Goal: Task Accomplishment & Management: Use online tool/utility

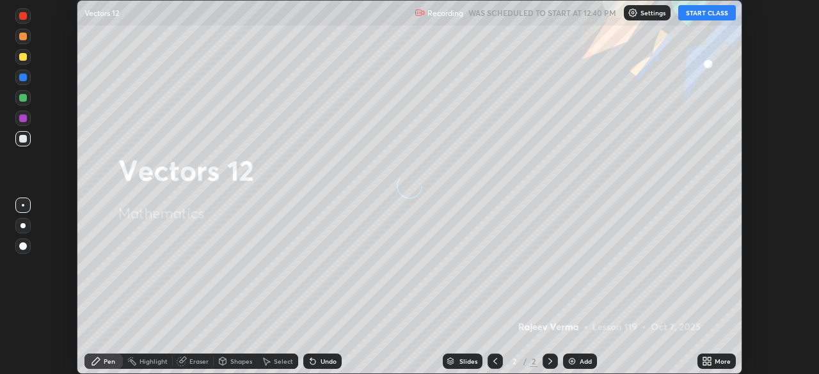
scroll to position [374, 818]
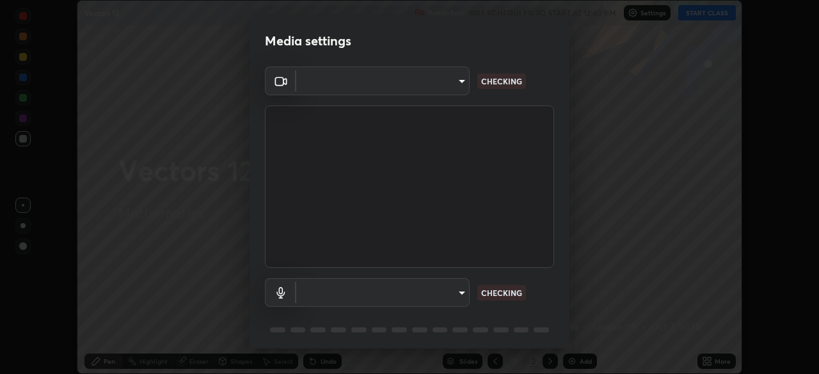
type input "6d46a3bbb121808cbb74c832f71dfccd0f2f4db2e0a8dcefa18edd627fde2ff4"
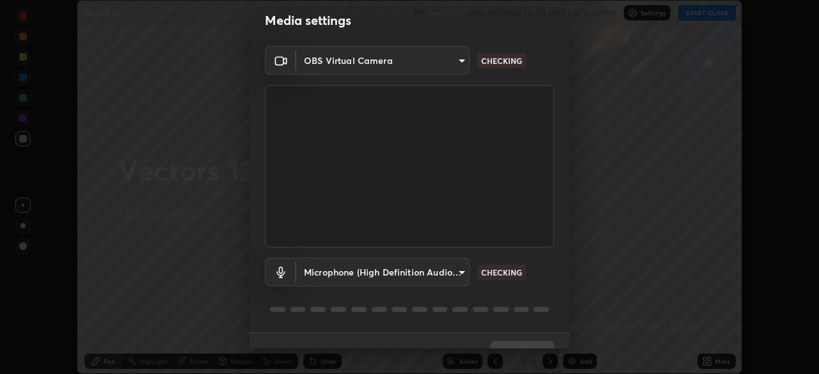
scroll to position [45, 0]
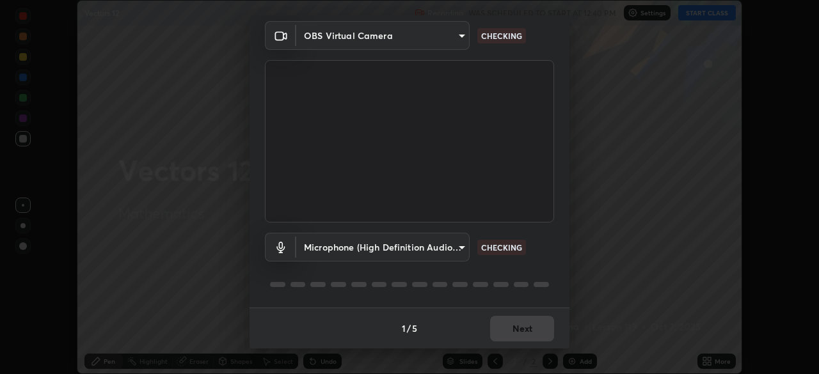
click at [465, 247] on body "Erase all Vectors 12 Recording WAS SCHEDULED TO START AT 12:40 PM Settings STAR…" at bounding box center [409, 187] width 819 height 374
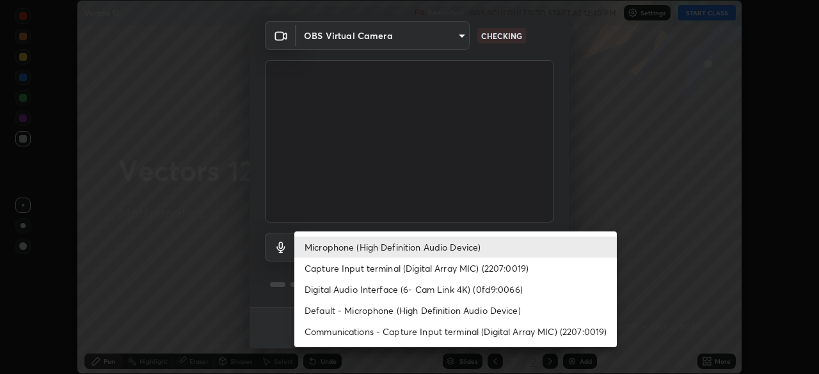
click at [467, 297] on li "Digital Audio Interface (6- Cam Link 4K) (0fd9:0066)" at bounding box center [455, 289] width 322 height 21
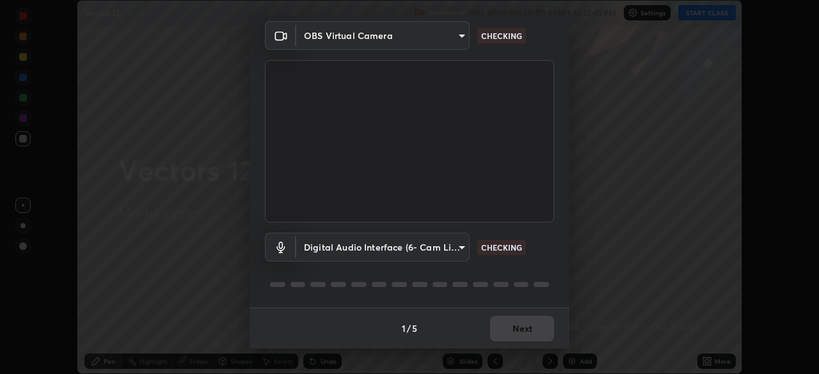
click at [463, 249] on body "Erase all Vectors 12 Recording WAS SCHEDULED TO START AT 12:40 PM Settings STAR…" at bounding box center [409, 187] width 819 height 374
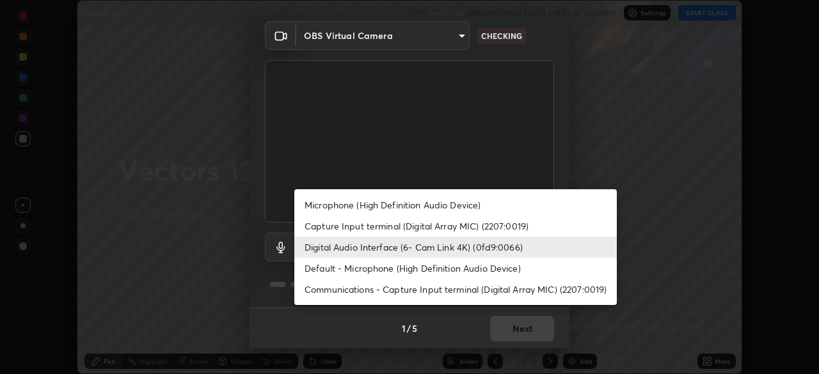
click at [455, 204] on li "Microphone (High Definition Audio Device)" at bounding box center [455, 204] width 322 height 21
type input "542551534069d815422f2d39fde6cbae80a89d9e5025ba2982a8294de1300f8f"
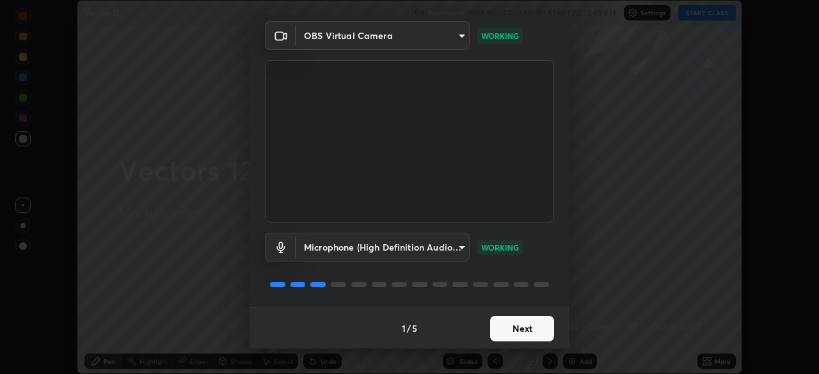
click at [531, 333] on button "Next" at bounding box center [522, 329] width 64 height 26
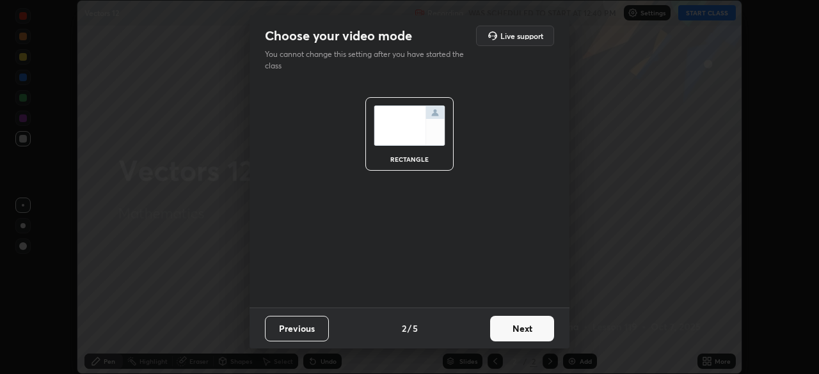
scroll to position [0, 0]
click at [537, 334] on button "Next" at bounding box center [522, 329] width 64 height 26
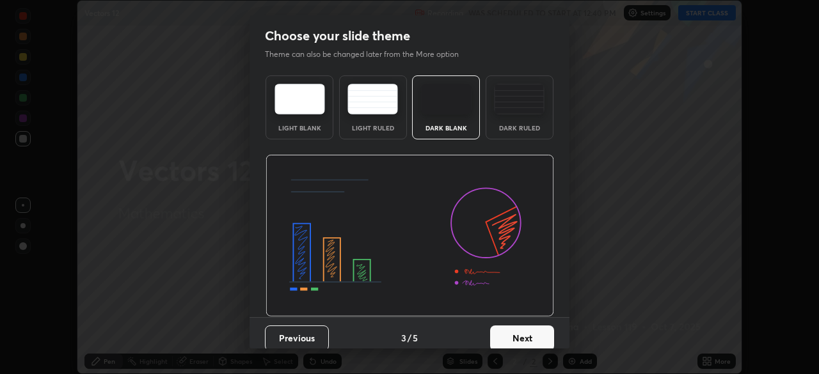
click at [542, 338] on button "Next" at bounding box center [522, 338] width 64 height 26
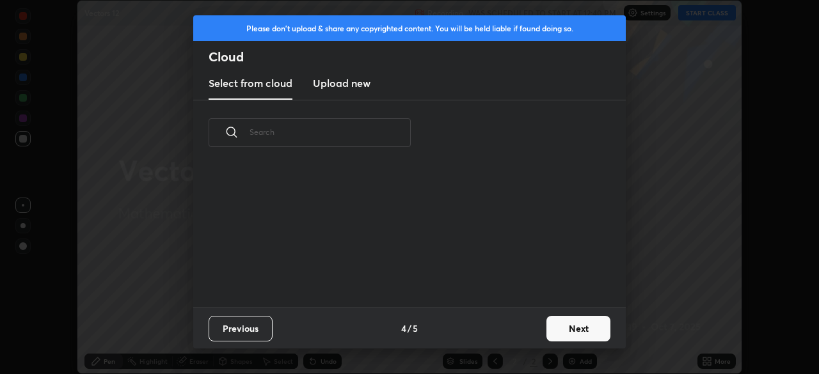
scroll to position [142, 411]
click at [565, 331] on button "Next" at bounding box center [578, 329] width 64 height 26
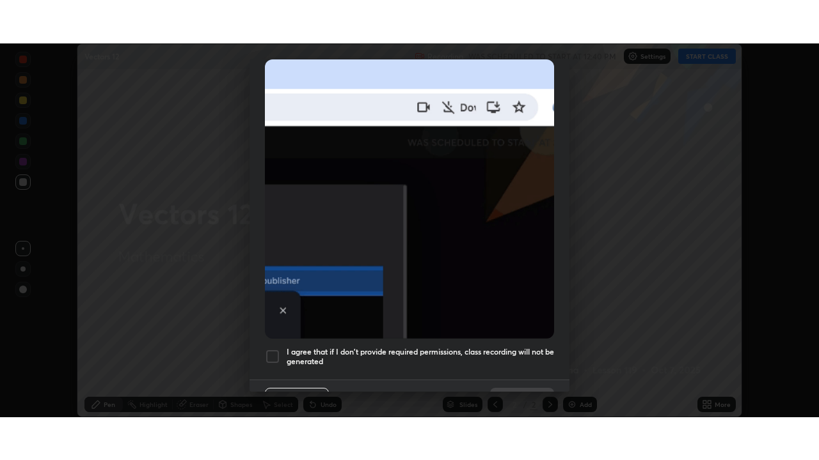
scroll to position [306, 0]
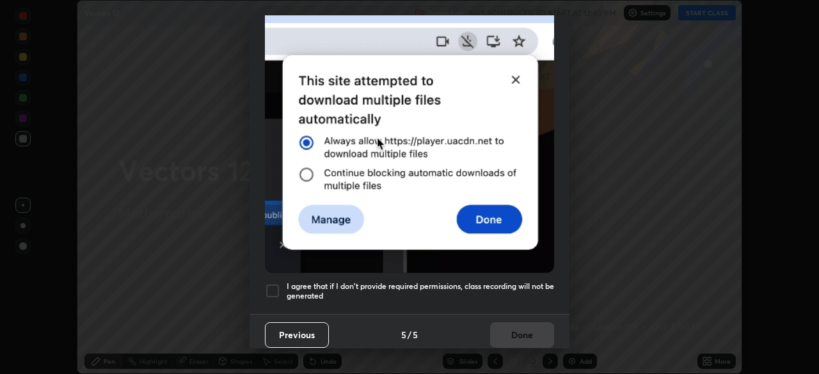
click at [276, 286] on div at bounding box center [272, 290] width 15 height 15
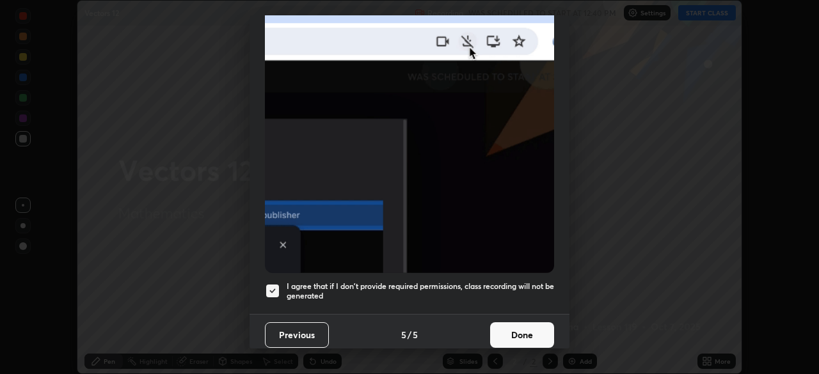
click at [524, 326] on button "Done" at bounding box center [522, 335] width 64 height 26
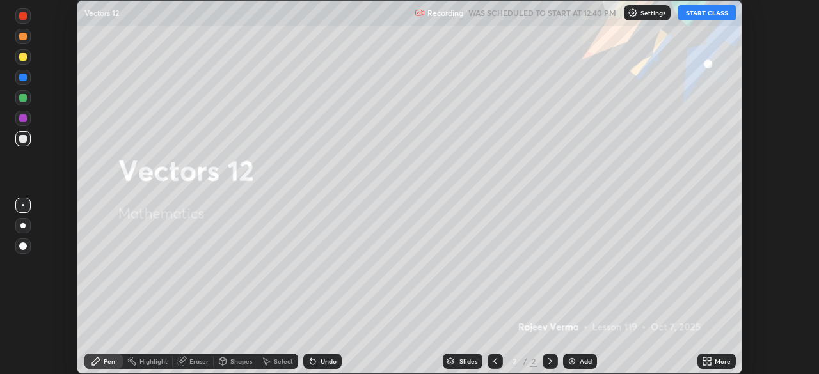
click at [710, 13] on button "START CLASS" at bounding box center [707, 12] width 58 height 15
click at [700, 356] on div "More" at bounding box center [716, 361] width 38 height 15
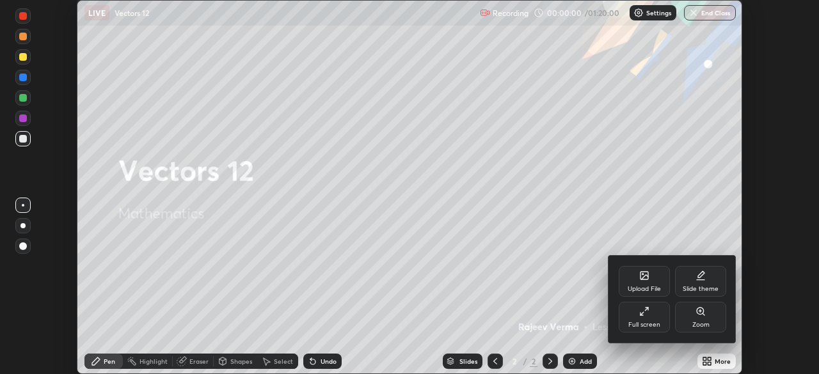
click at [634, 324] on div "Full screen" at bounding box center [644, 325] width 32 height 6
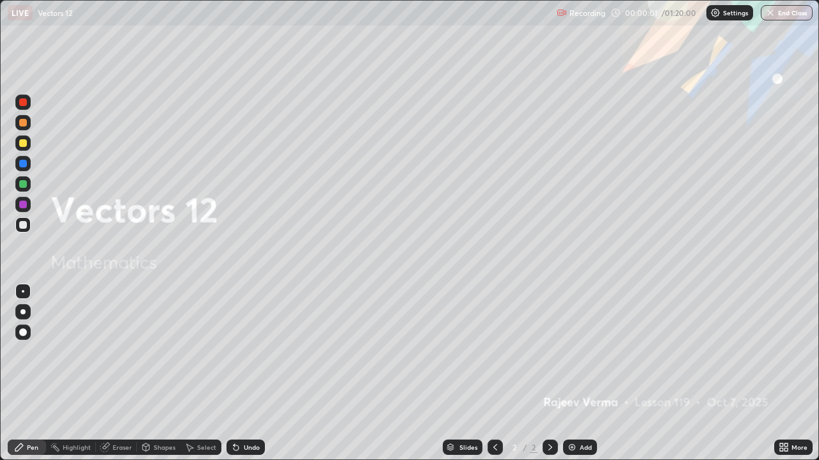
scroll to position [460, 819]
click at [577, 373] on div "Add" at bounding box center [580, 447] width 34 height 15
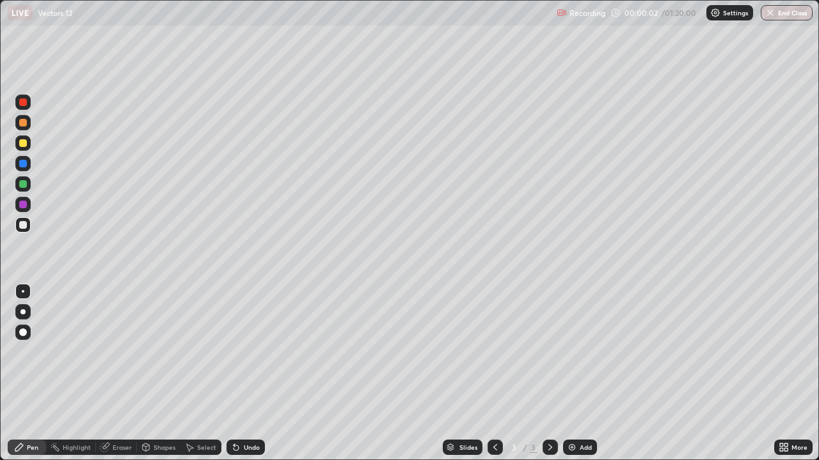
click at [579, 373] on div "Add" at bounding box center [585, 447] width 12 height 6
click at [575, 373] on img at bounding box center [572, 448] width 10 height 10
click at [579, 373] on div "Add" at bounding box center [585, 447] width 12 height 6
click at [576, 373] on div "Add" at bounding box center [580, 447] width 34 height 15
click at [577, 373] on div "Add" at bounding box center [580, 447] width 34 height 15
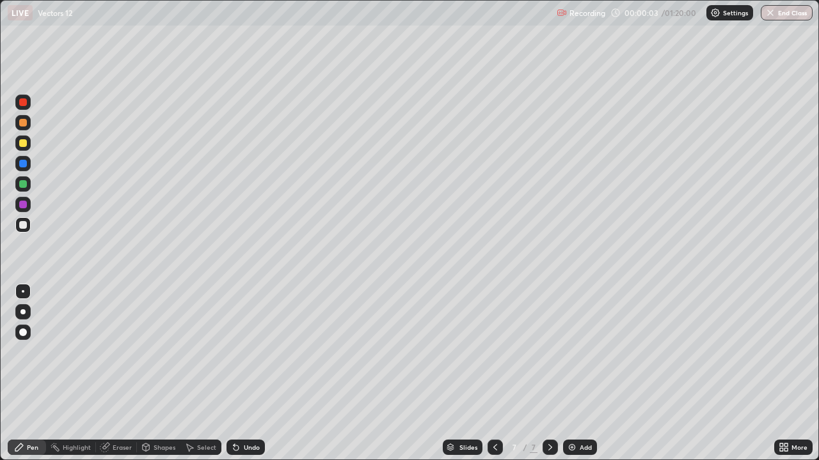
click at [577, 373] on div "Add" at bounding box center [580, 447] width 34 height 15
click at [576, 373] on div "Add" at bounding box center [580, 447] width 34 height 15
click at [576, 373] on img at bounding box center [572, 448] width 10 height 10
click at [493, 373] on div at bounding box center [494, 447] width 15 height 15
click at [495, 373] on icon at bounding box center [495, 448] width 10 height 10
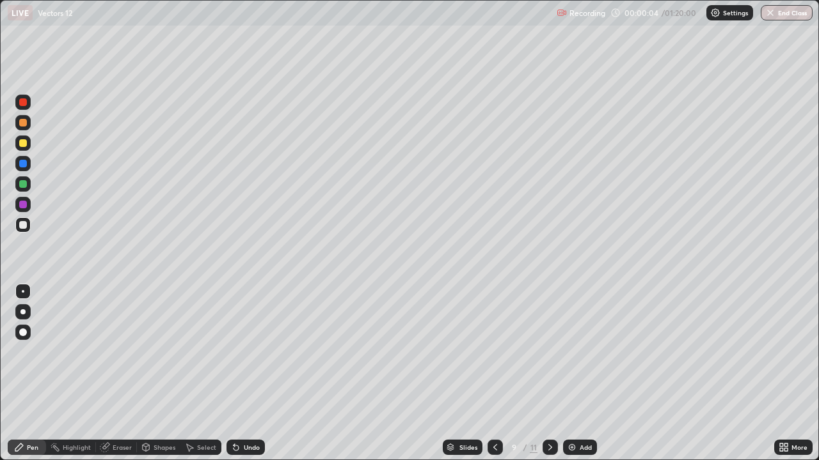
click at [494, 373] on icon at bounding box center [495, 448] width 10 height 10
click at [492, 373] on icon at bounding box center [495, 448] width 10 height 10
click at [494, 373] on icon at bounding box center [495, 448] width 10 height 10
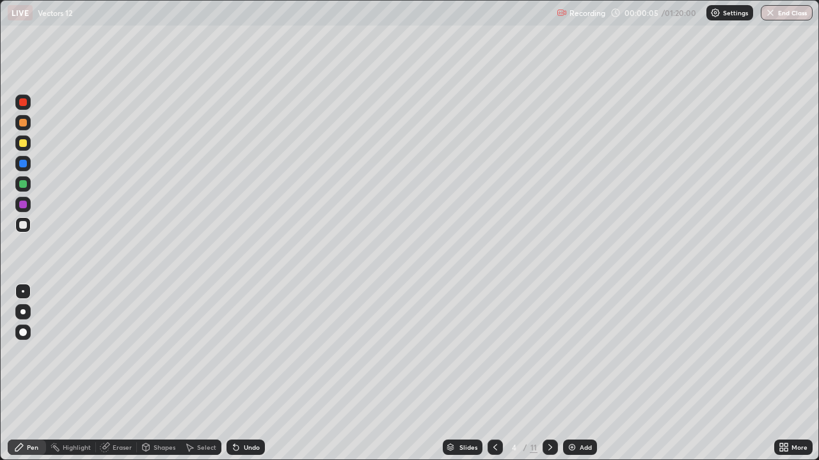
click at [496, 373] on icon at bounding box center [495, 448] width 10 height 10
click at [495, 373] on icon at bounding box center [495, 448] width 10 height 10
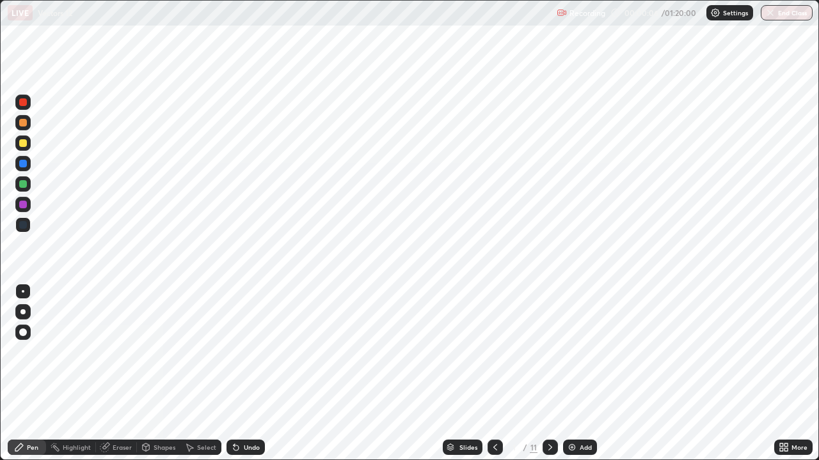
click at [494, 373] on icon at bounding box center [495, 448] width 10 height 10
click at [549, 373] on icon at bounding box center [550, 448] width 10 height 10
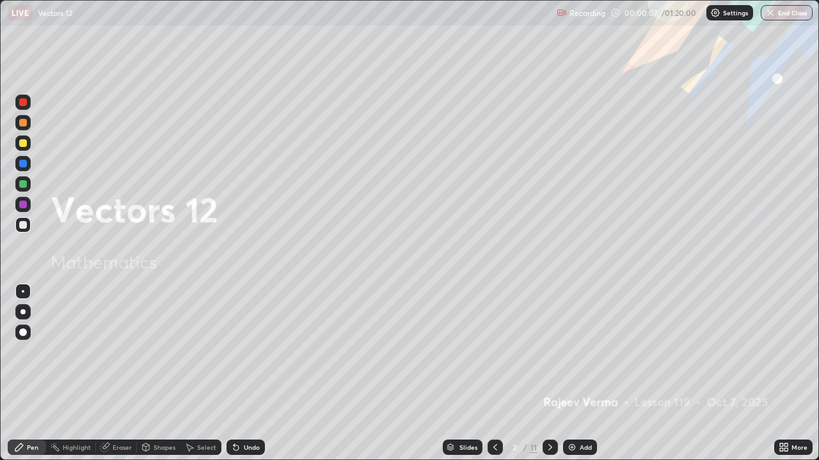
click at [549, 373] on icon at bounding box center [550, 448] width 10 height 10
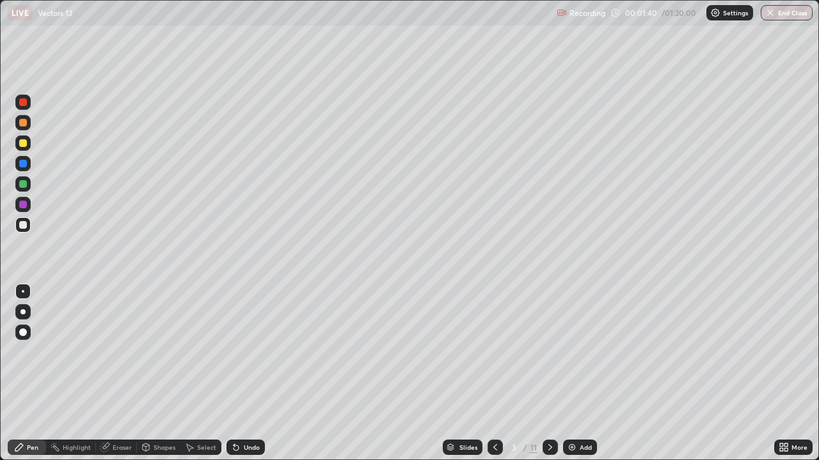
click at [494, 373] on icon at bounding box center [495, 448] width 10 height 10
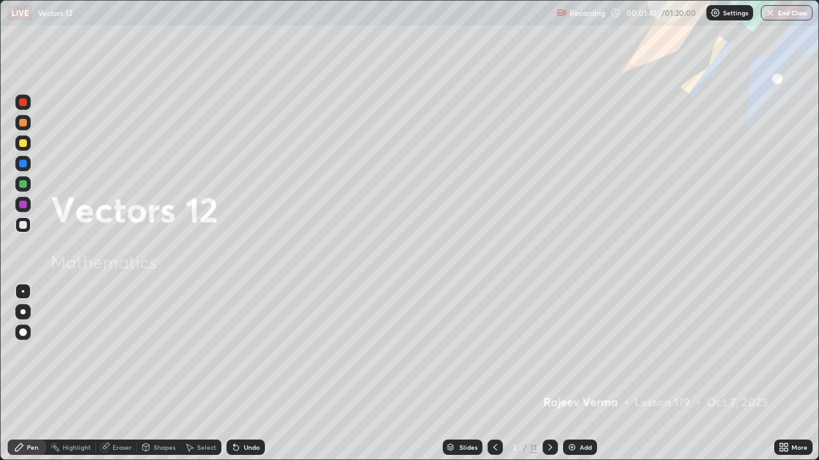
click at [550, 373] on icon at bounding box center [550, 448] width 10 height 10
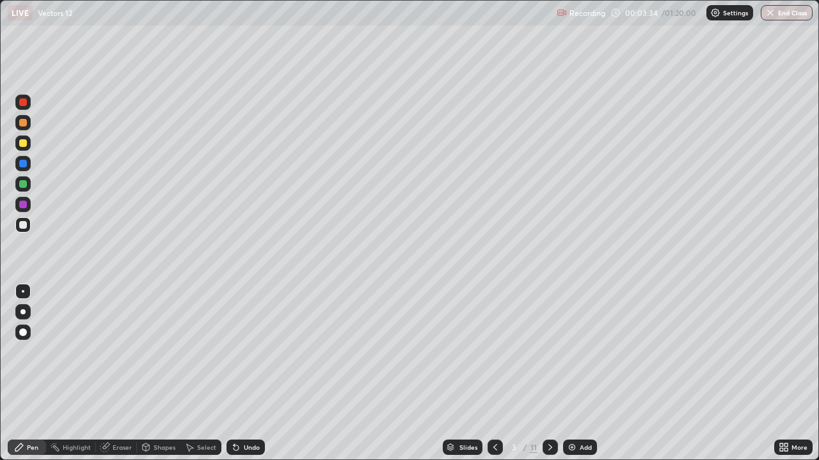
click at [24, 187] on div at bounding box center [23, 184] width 8 height 8
click at [25, 143] on div at bounding box center [23, 143] width 8 height 8
click at [251, 373] on div "Undo" at bounding box center [245, 447] width 38 height 15
click at [253, 373] on div "Undo" at bounding box center [245, 447] width 38 height 15
click at [247, 373] on div "Undo" at bounding box center [252, 447] width 16 height 6
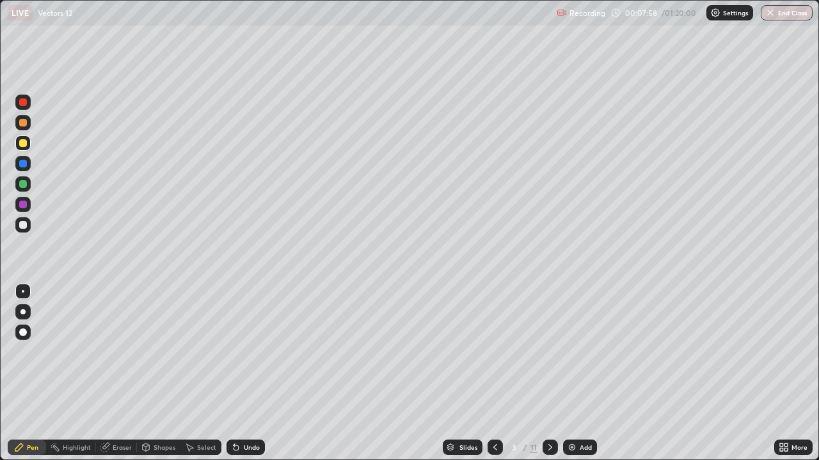
click at [246, 373] on div "Undo" at bounding box center [245, 447] width 38 height 15
click at [247, 373] on div "Undo" at bounding box center [245, 447] width 38 height 15
click at [251, 373] on div "Undo" at bounding box center [245, 447] width 38 height 15
click at [248, 373] on div "Undo" at bounding box center [252, 447] width 16 height 6
click at [247, 373] on div "Undo" at bounding box center [252, 447] width 16 height 6
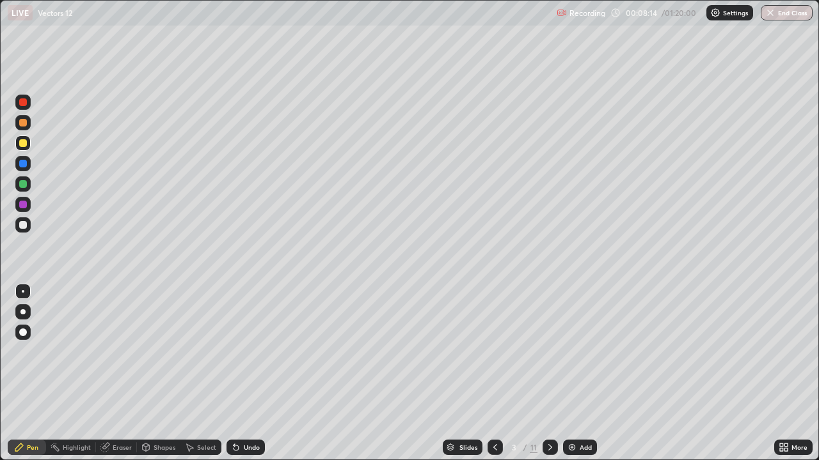
click at [244, 373] on div "Undo" at bounding box center [252, 447] width 16 height 6
click at [29, 373] on div "Pen" at bounding box center [27, 447] width 38 height 15
click at [26, 225] on div at bounding box center [23, 225] width 8 height 8
click at [24, 225] on div at bounding box center [23, 225] width 8 height 8
click at [29, 188] on div at bounding box center [22, 183] width 15 height 15
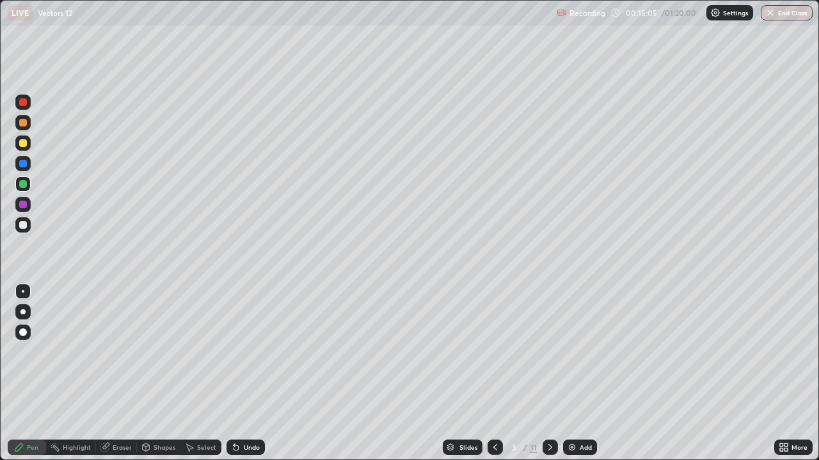
click at [29, 226] on div at bounding box center [22, 224] width 15 height 15
click at [24, 123] on div at bounding box center [23, 123] width 8 height 8
click at [22, 228] on div at bounding box center [23, 225] width 8 height 8
click at [22, 226] on div at bounding box center [23, 225] width 8 height 8
click at [251, 373] on div "Undo" at bounding box center [252, 447] width 16 height 6
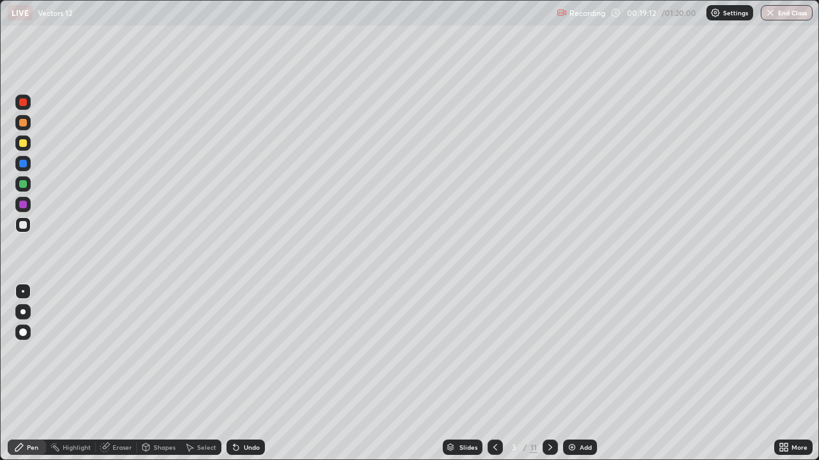
click at [247, 373] on div "Undo" at bounding box center [252, 447] width 16 height 6
click at [242, 373] on div "Undo" at bounding box center [245, 447] width 38 height 15
click at [247, 373] on div "Undo" at bounding box center [245, 447] width 38 height 15
click at [549, 373] on icon at bounding box center [550, 448] width 10 height 10
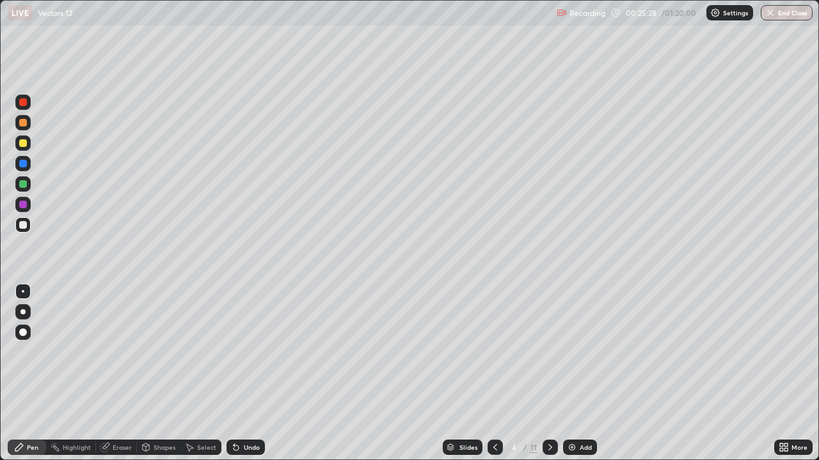
click at [24, 184] on div at bounding box center [23, 184] width 8 height 8
click at [249, 373] on div "Undo" at bounding box center [245, 447] width 38 height 15
click at [255, 373] on div "Undo" at bounding box center [245, 447] width 38 height 15
click at [755, 103] on button "Undo" at bounding box center [771, 107] width 37 height 15
click at [127, 373] on div "Eraser" at bounding box center [122, 447] width 19 height 6
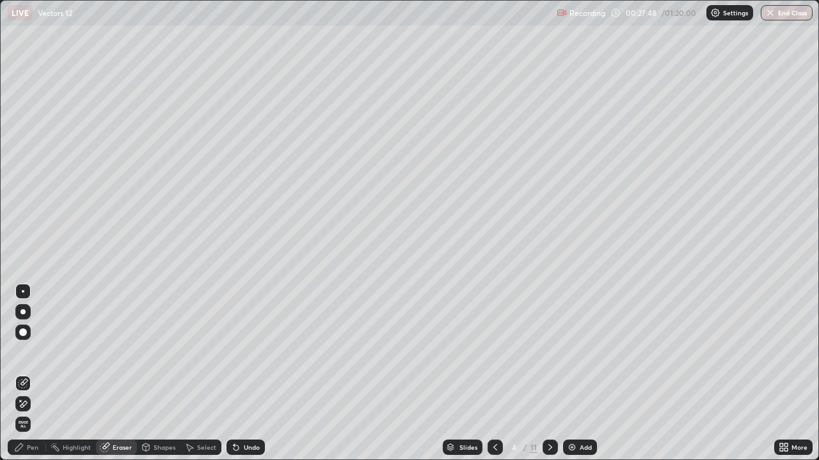
click at [25, 373] on icon at bounding box center [23, 404] width 10 height 11
click at [494, 373] on icon at bounding box center [495, 448] width 10 height 10
click at [249, 373] on div "Undo" at bounding box center [252, 447] width 16 height 6
click at [251, 373] on div "Undo" at bounding box center [252, 447] width 16 height 6
click at [549, 373] on icon at bounding box center [550, 448] width 10 height 10
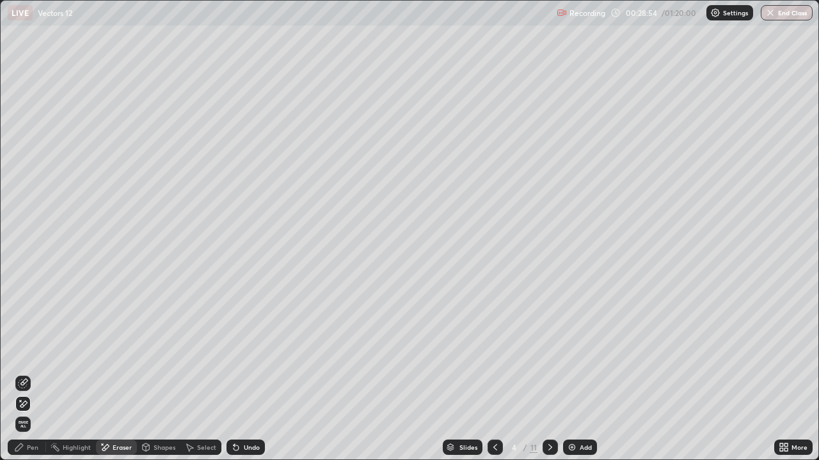
click at [36, 373] on div "Pen" at bounding box center [27, 447] width 38 height 15
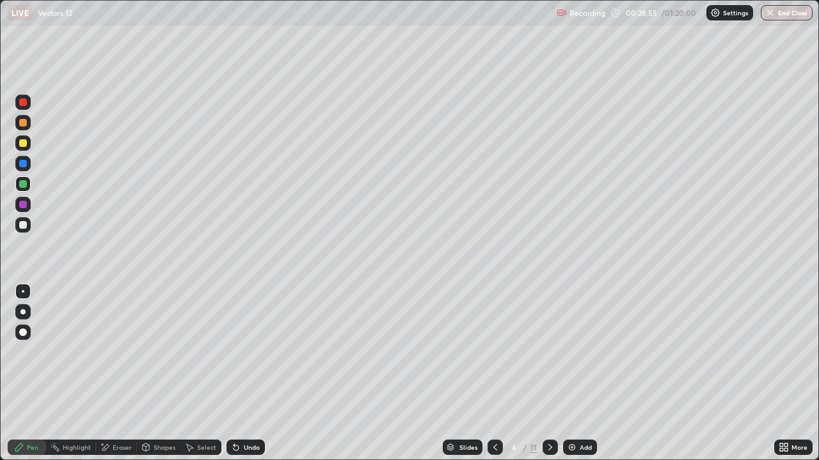
click at [25, 145] on div at bounding box center [23, 143] width 8 height 8
click at [244, 373] on div "Undo" at bounding box center [252, 447] width 16 height 6
click at [121, 373] on div "Eraser" at bounding box center [122, 447] width 19 height 6
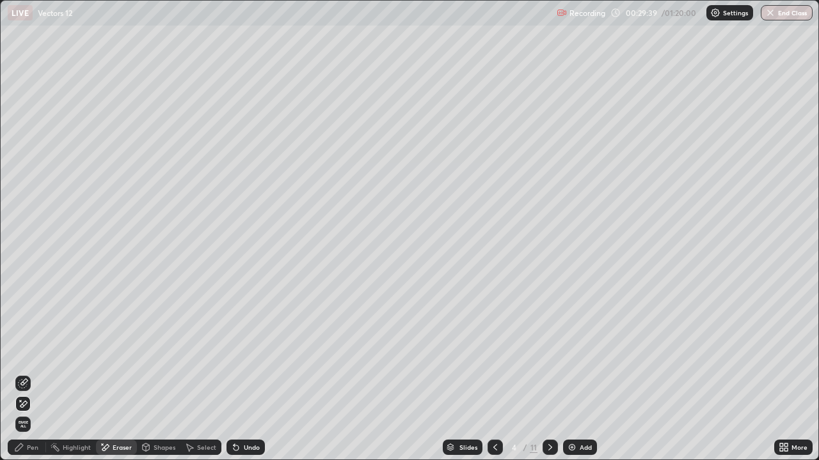
click at [36, 373] on div "Pen" at bounding box center [27, 447] width 38 height 15
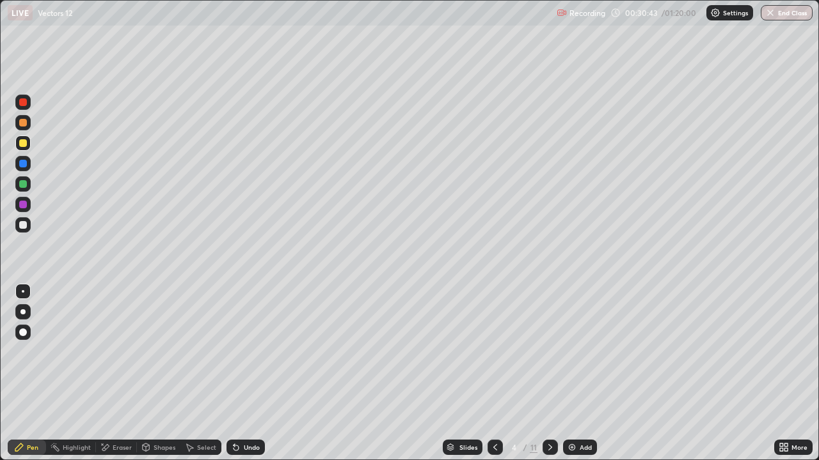
click at [22, 225] on div at bounding box center [23, 225] width 8 height 8
click at [24, 187] on div at bounding box center [23, 184] width 8 height 8
click at [23, 185] on div at bounding box center [23, 184] width 8 height 8
click at [549, 373] on icon at bounding box center [550, 448] width 10 height 10
click at [24, 143] on div at bounding box center [23, 143] width 8 height 8
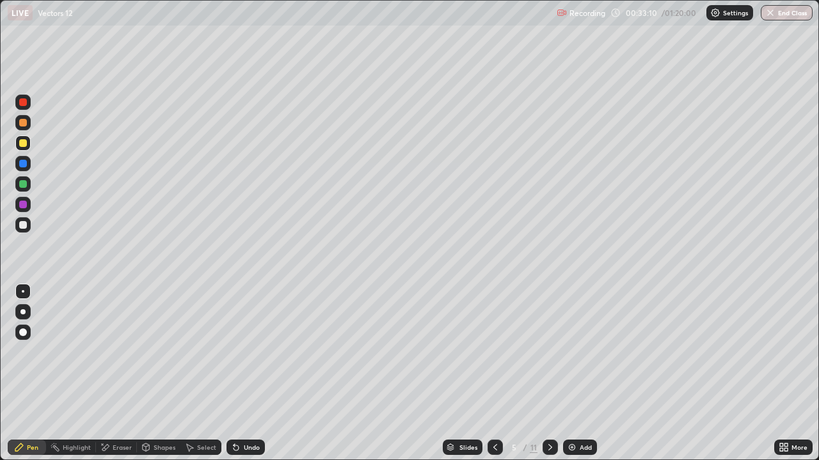
click at [24, 122] on div at bounding box center [23, 123] width 8 height 8
click at [255, 373] on div "Undo" at bounding box center [252, 447] width 16 height 6
click at [109, 373] on icon at bounding box center [105, 448] width 10 height 11
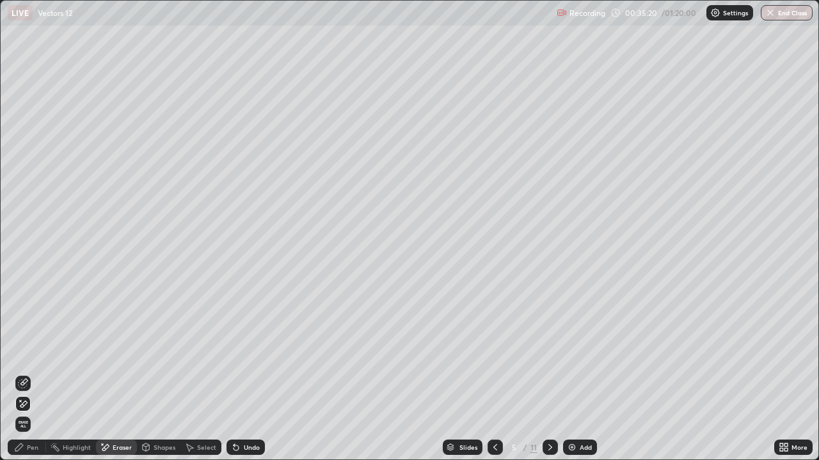
click at [29, 373] on div "Pen" at bounding box center [33, 447] width 12 height 6
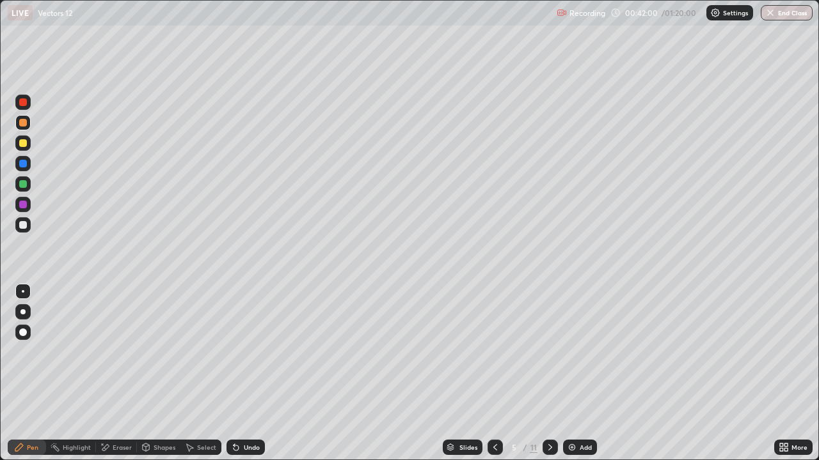
click at [547, 373] on icon at bounding box center [550, 448] width 10 height 10
click at [496, 373] on icon at bounding box center [495, 448] width 10 height 10
click at [550, 373] on div at bounding box center [549, 447] width 15 height 15
click at [26, 146] on div at bounding box center [23, 143] width 8 height 8
click at [118, 373] on div "Eraser" at bounding box center [122, 447] width 19 height 6
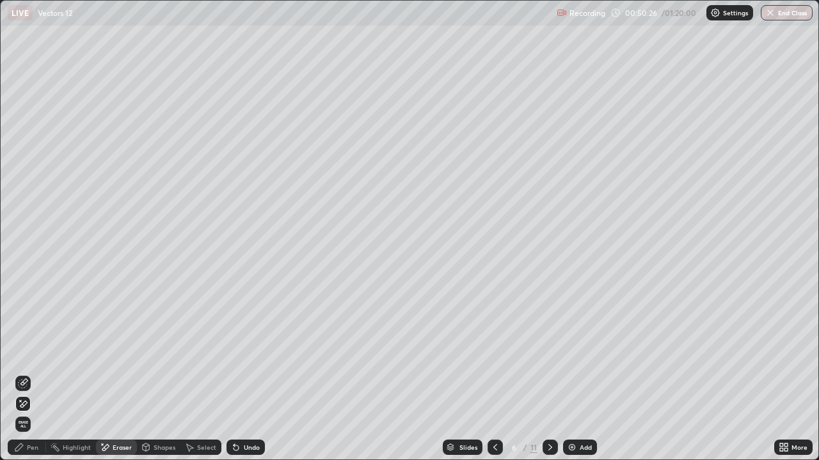
click at [32, 373] on div "Pen" at bounding box center [33, 447] width 12 height 6
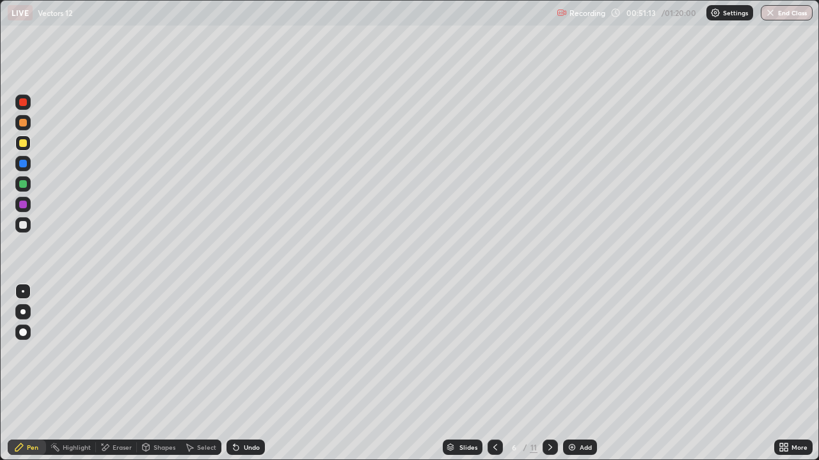
click at [239, 373] on div "Undo" at bounding box center [245, 447] width 38 height 15
click at [244, 373] on div "Undo" at bounding box center [252, 447] width 16 height 6
click at [251, 373] on div "Undo" at bounding box center [252, 447] width 16 height 6
click at [249, 373] on div "Undo" at bounding box center [252, 447] width 16 height 6
click at [246, 373] on div "Undo" at bounding box center [252, 447] width 16 height 6
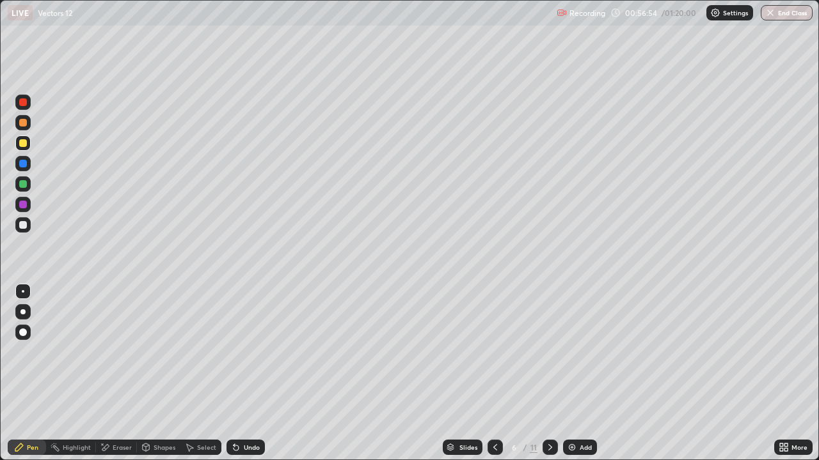
click at [248, 373] on div "Undo" at bounding box center [252, 447] width 16 height 6
click at [250, 373] on div "Undo" at bounding box center [245, 447] width 38 height 15
click at [251, 373] on div "Undo" at bounding box center [245, 447] width 38 height 15
click at [252, 373] on div "Undo" at bounding box center [245, 447] width 38 height 15
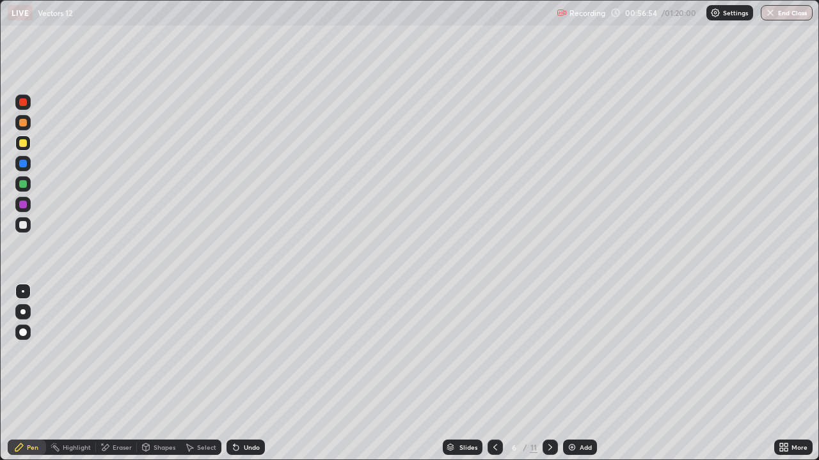
click at [253, 373] on div "Undo" at bounding box center [245, 447] width 38 height 15
click at [244, 373] on div "Undo" at bounding box center [252, 447] width 16 height 6
click at [495, 373] on icon at bounding box center [495, 448] width 10 height 10
click at [595, 373] on div "Slides 5 / 11 Add" at bounding box center [519, 448] width 509 height 26
click at [554, 373] on div at bounding box center [549, 447] width 15 height 15
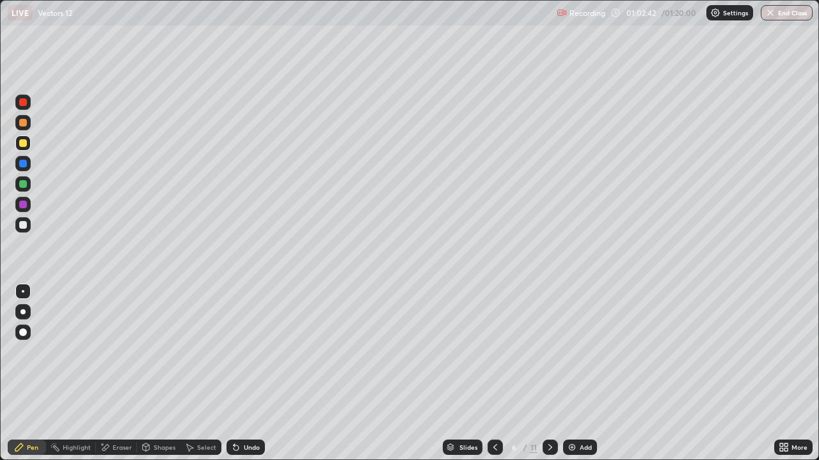
click at [546, 373] on icon at bounding box center [550, 448] width 10 height 10
click at [22, 125] on div at bounding box center [23, 123] width 8 height 8
click at [24, 121] on div at bounding box center [23, 123] width 8 height 8
click at [26, 144] on div at bounding box center [23, 143] width 8 height 8
click at [245, 373] on div "Undo" at bounding box center [245, 447] width 38 height 15
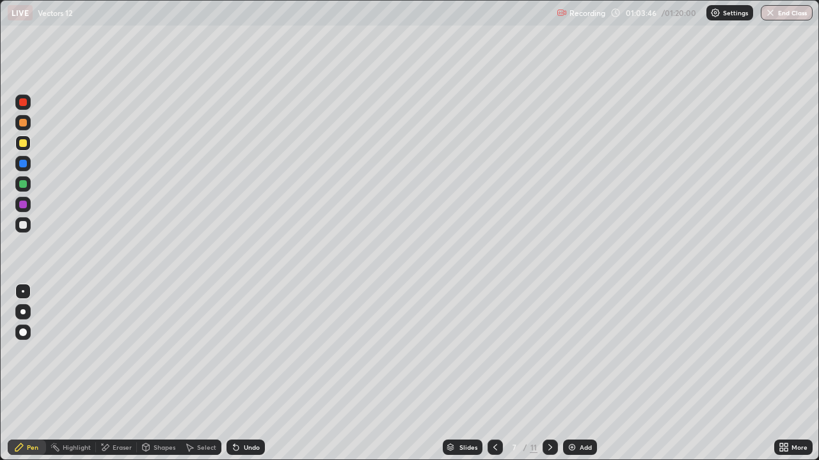
click at [253, 373] on div "Undo" at bounding box center [242, 448] width 43 height 26
click at [24, 185] on div at bounding box center [23, 184] width 8 height 8
click at [25, 228] on div at bounding box center [23, 225] width 8 height 8
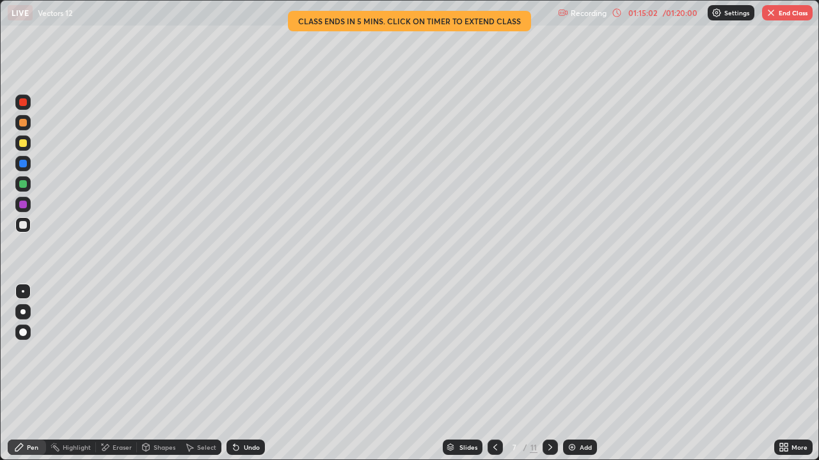
click at [252, 373] on div "Undo" at bounding box center [252, 447] width 16 height 6
click at [249, 373] on div "Undo" at bounding box center [252, 447] width 16 height 6
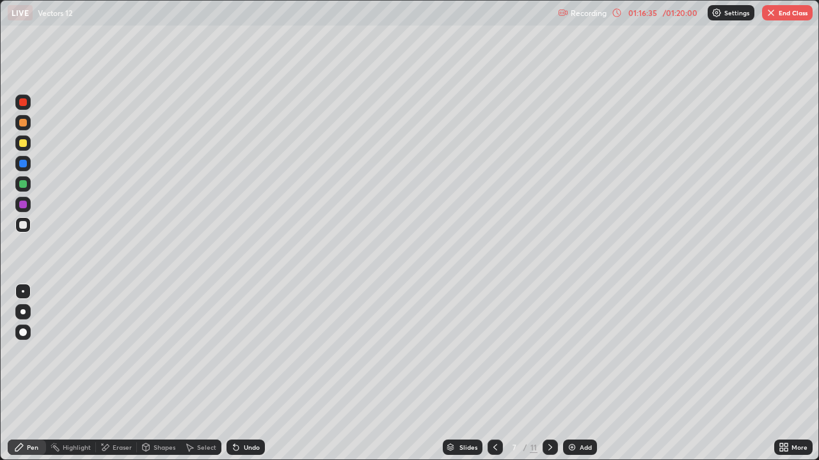
click at [792, 15] on button "End Class" at bounding box center [787, 12] width 51 height 15
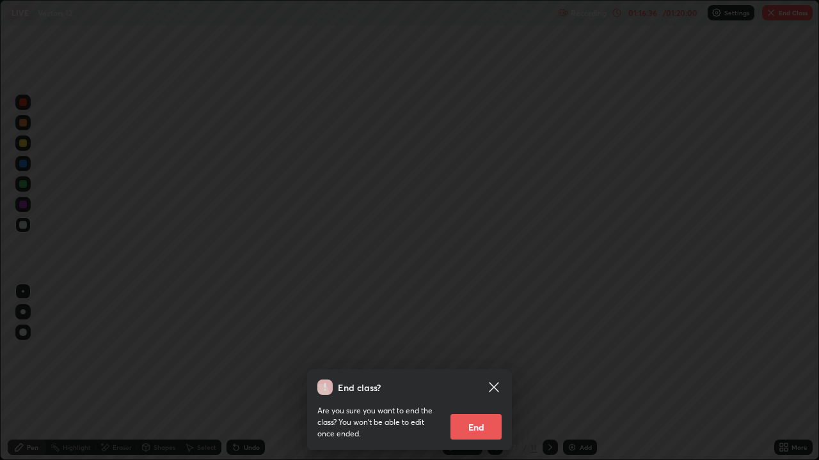
click at [487, 373] on button "End" at bounding box center [475, 427] width 51 height 26
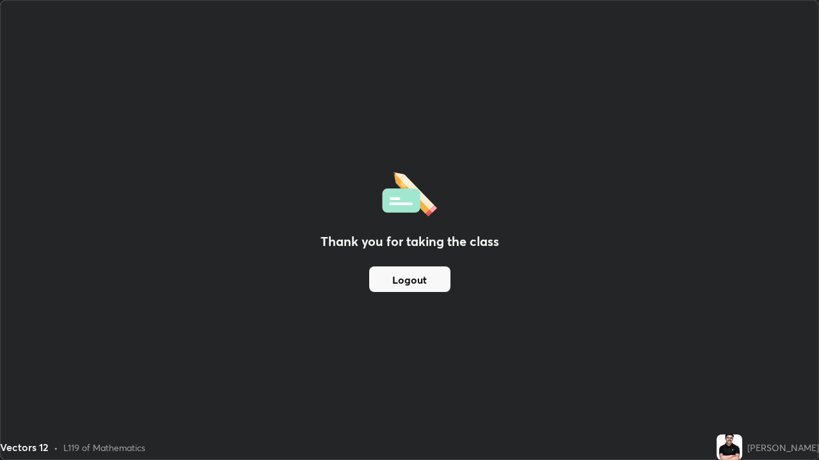
click at [421, 291] on button "Logout" at bounding box center [409, 280] width 81 height 26
click at [428, 283] on button "Logout" at bounding box center [409, 280] width 81 height 26
